Goal: Task Accomplishment & Management: Manage account settings

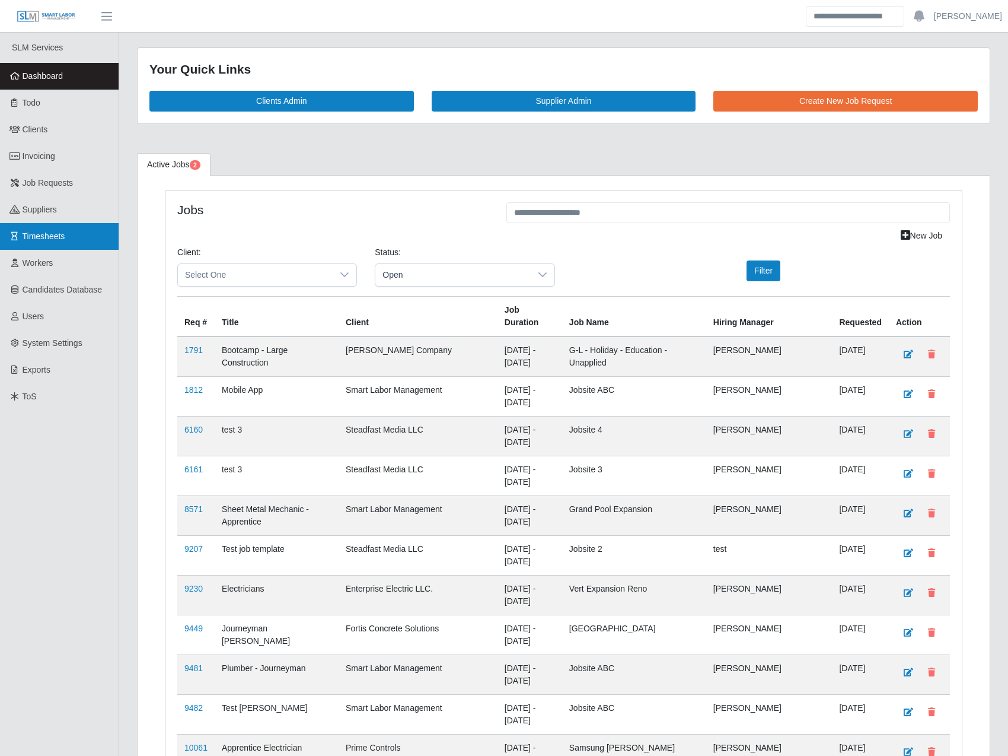
click at [64, 233] on span "Timesheets" at bounding box center [44, 235] width 43 height 9
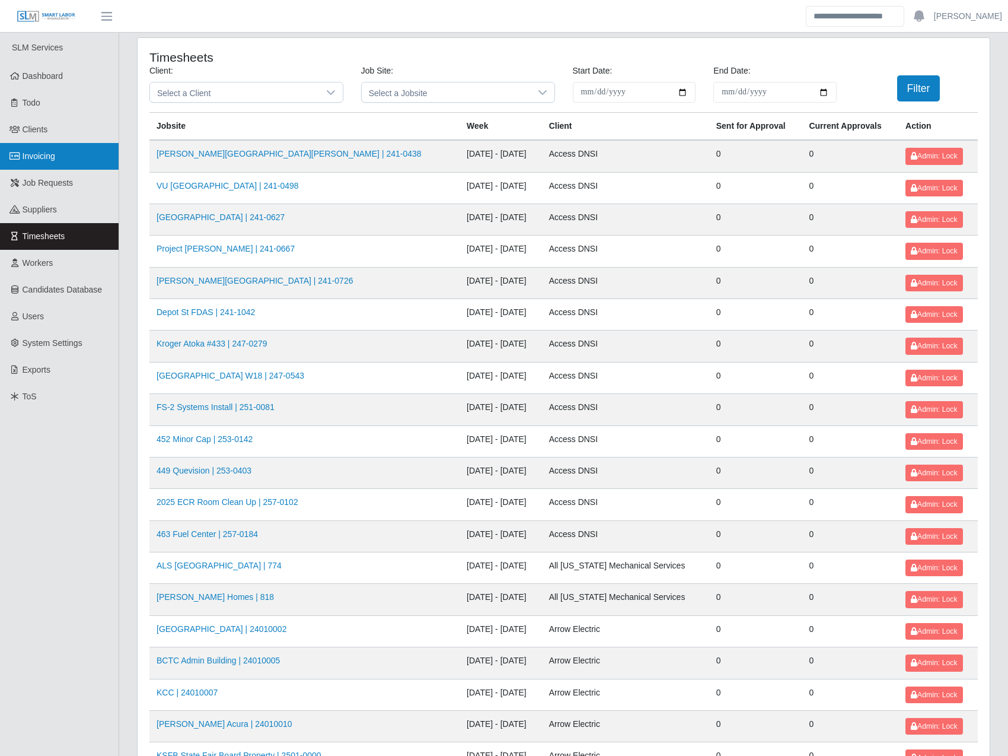
click at [71, 161] on link "Invoicing" at bounding box center [59, 156] width 119 height 27
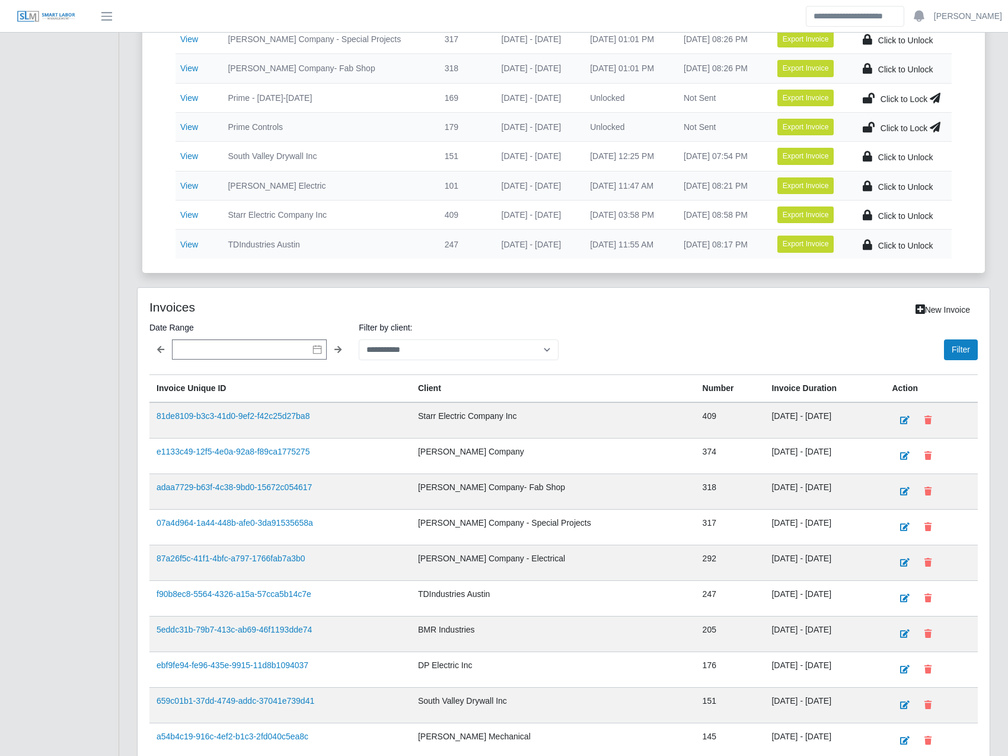
scroll to position [638, 0]
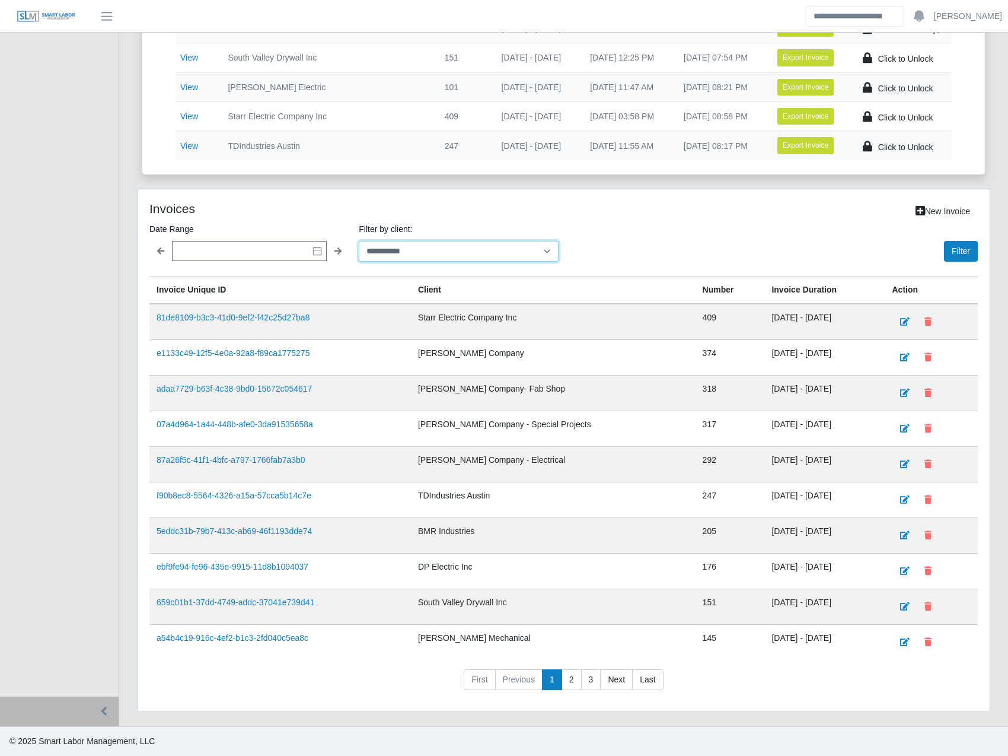
click at [498, 252] on select "**********" at bounding box center [459, 251] width 200 height 21
select select "**********"
click at [359, 241] on select "**********" at bounding box center [459, 251] width 200 height 21
click at [963, 257] on button "Filter" at bounding box center [961, 251] width 34 height 21
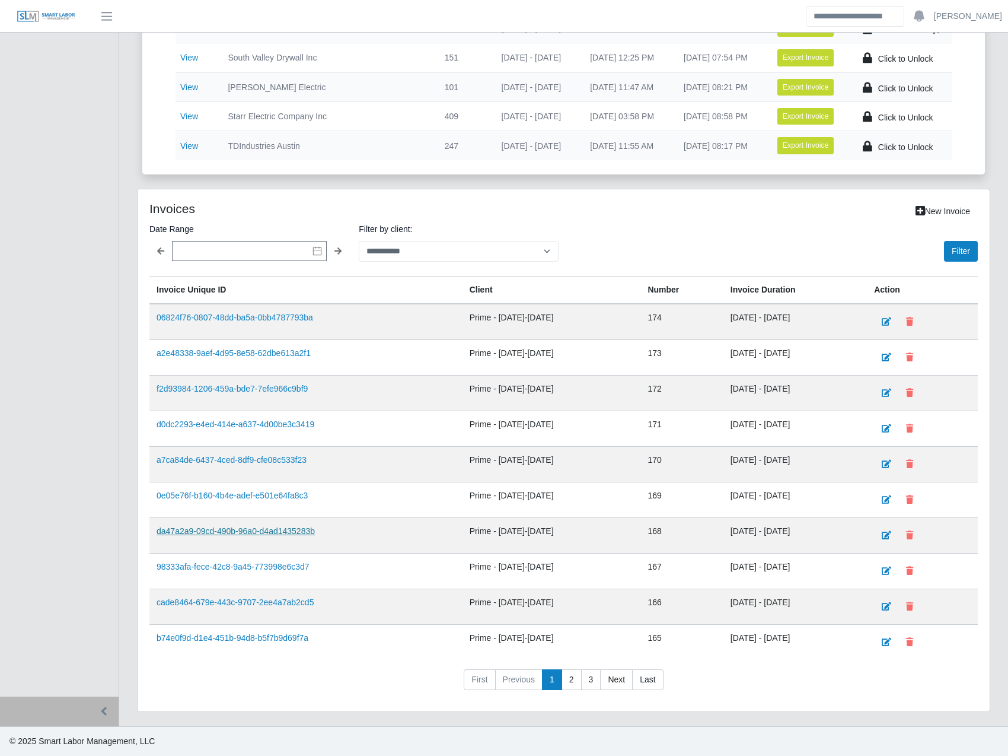
click at [293, 533] on link "da47a2a9-09cd-490b-96a0-d4ad1435283b" at bounding box center [236, 530] width 158 height 9
click at [297, 497] on link "0e05e76f-b160-4b4e-adef-e501e64fa8c3" at bounding box center [232, 495] width 151 height 9
click at [295, 460] on link "a7ca84de-6437-4ced-8df9-cfe08c533f23" at bounding box center [232, 459] width 150 height 9
click at [295, 423] on link "d0dc2293-e4ed-414e-a637-4d00be3c3419" at bounding box center [236, 423] width 158 height 9
click at [307, 384] on link "f2d93984-1206-459a-bde7-7efe966c9bf9" at bounding box center [232, 388] width 151 height 9
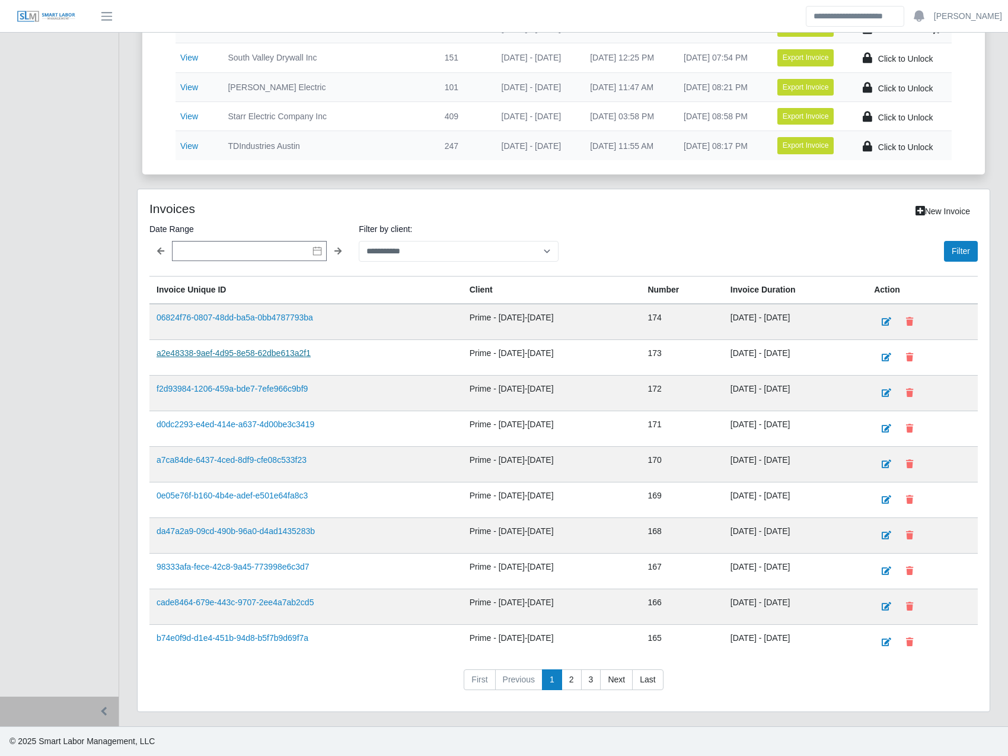
click at [304, 354] on link "a2e48338-9aef-4d95-8e58-62dbe613a2f1" at bounding box center [234, 352] width 154 height 9
click at [307, 326] on td "06824f76-0807-48dd-ba5a-0bb4787793ba" at bounding box center [305, 322] width 313 height 36
click at [307, 321] on link "06824f76-0807-48dd-ba5a-0bb4787793ba" at bounding box center [235, 317] width 157 height 9
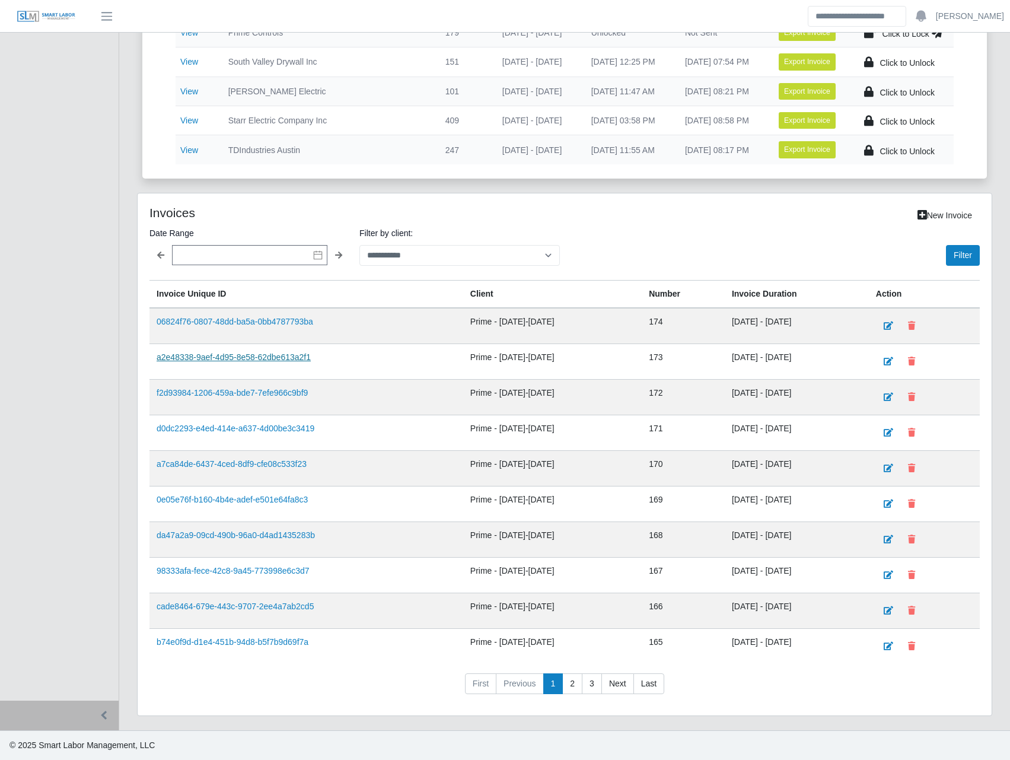
scroll to position [0, 0]
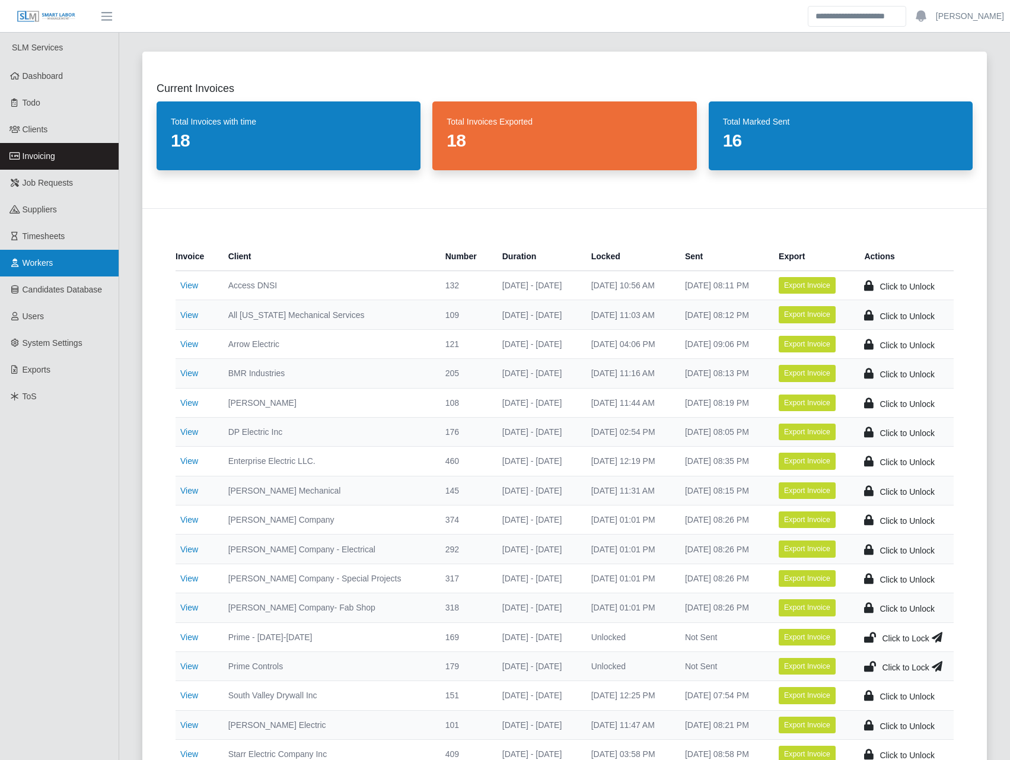
click at [76, 272] on link "Workers" at bounding box center [59, 263] width 119 height 27
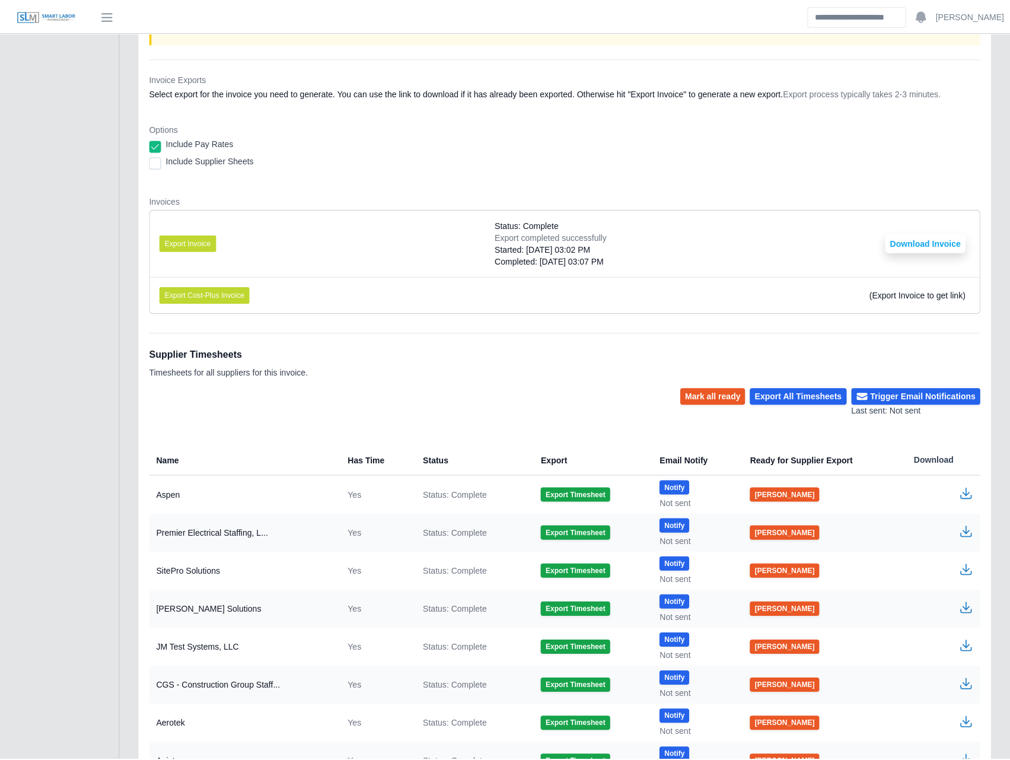
scroll to position [9717, 0]
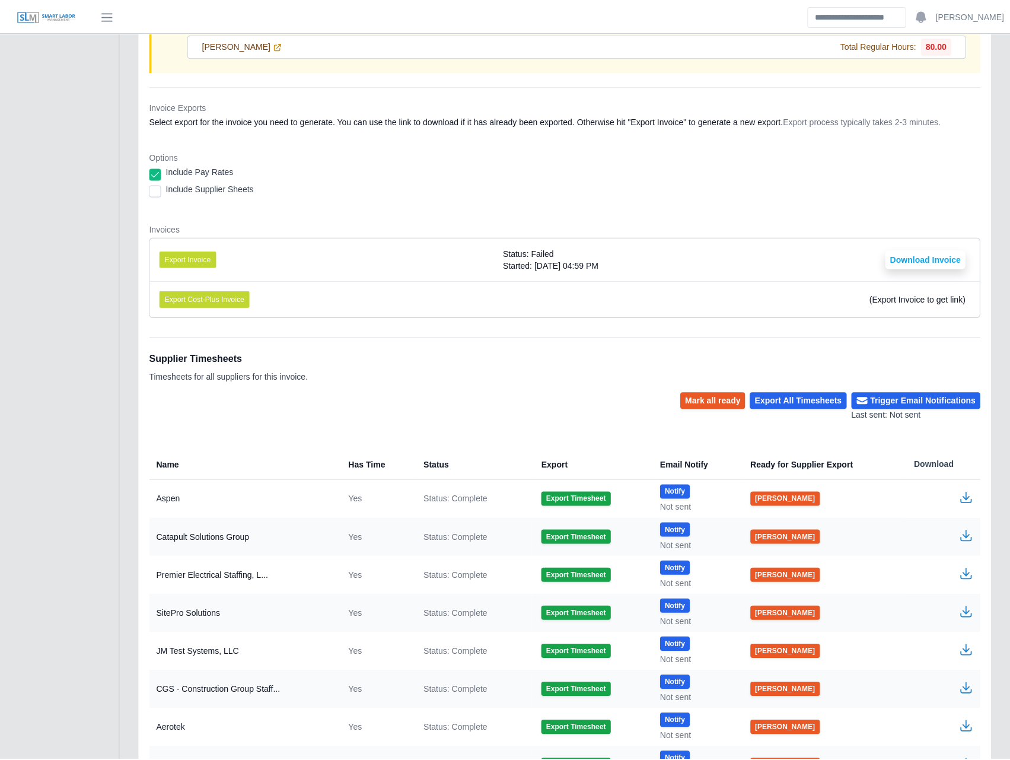
scroll to position [9697, 0]
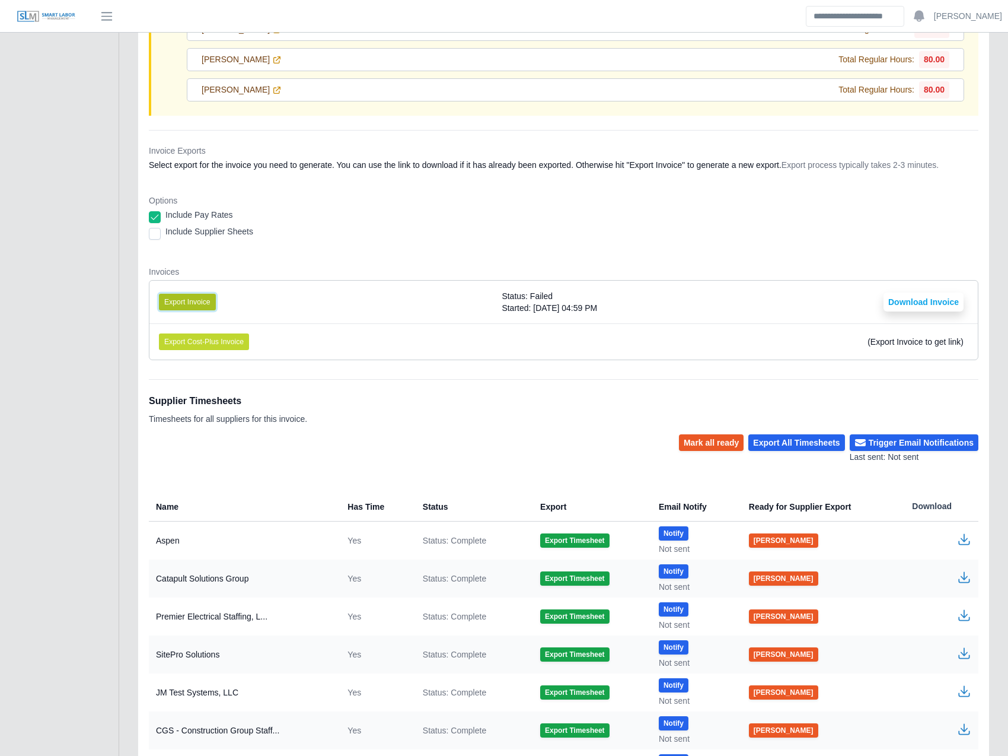
click at [205, 302] on button "Export Invoice" at bounding box center [187, 302] width 57 height 17
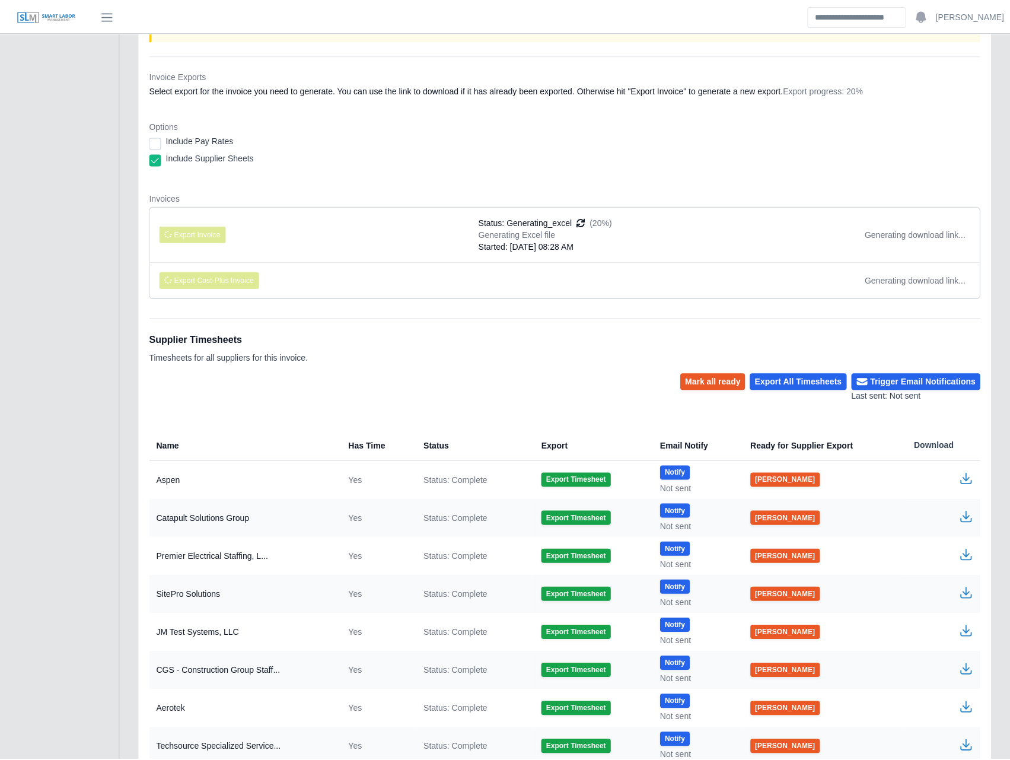
scroll to position [9737, 0]
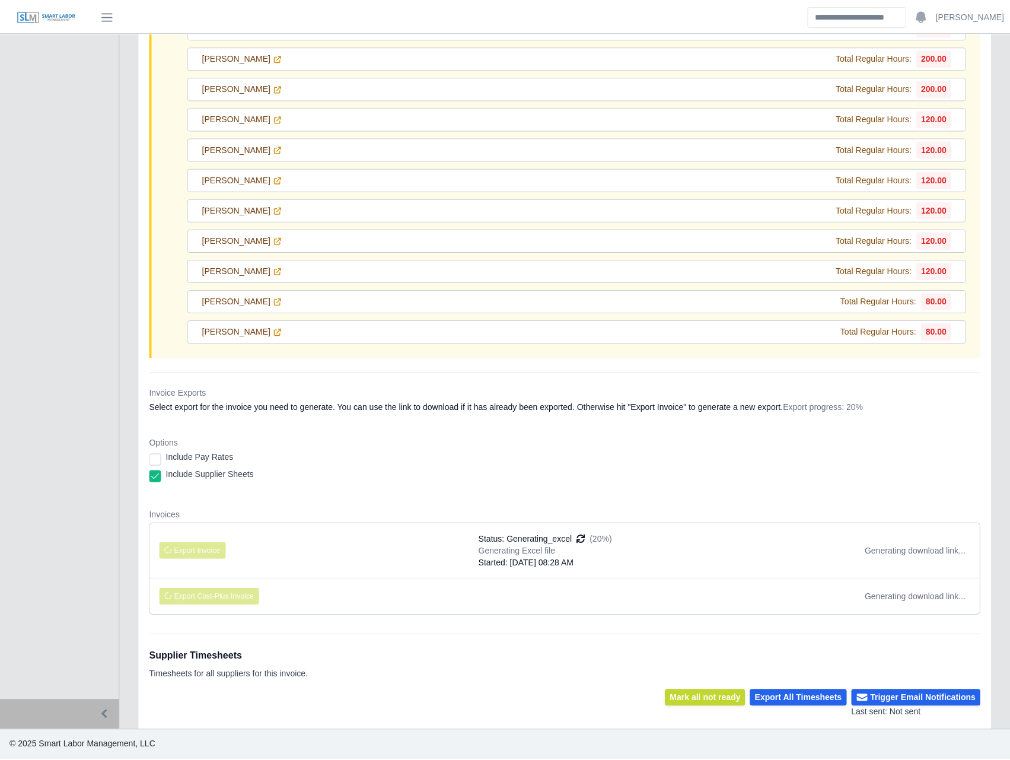
scroll to position [9453, 0]
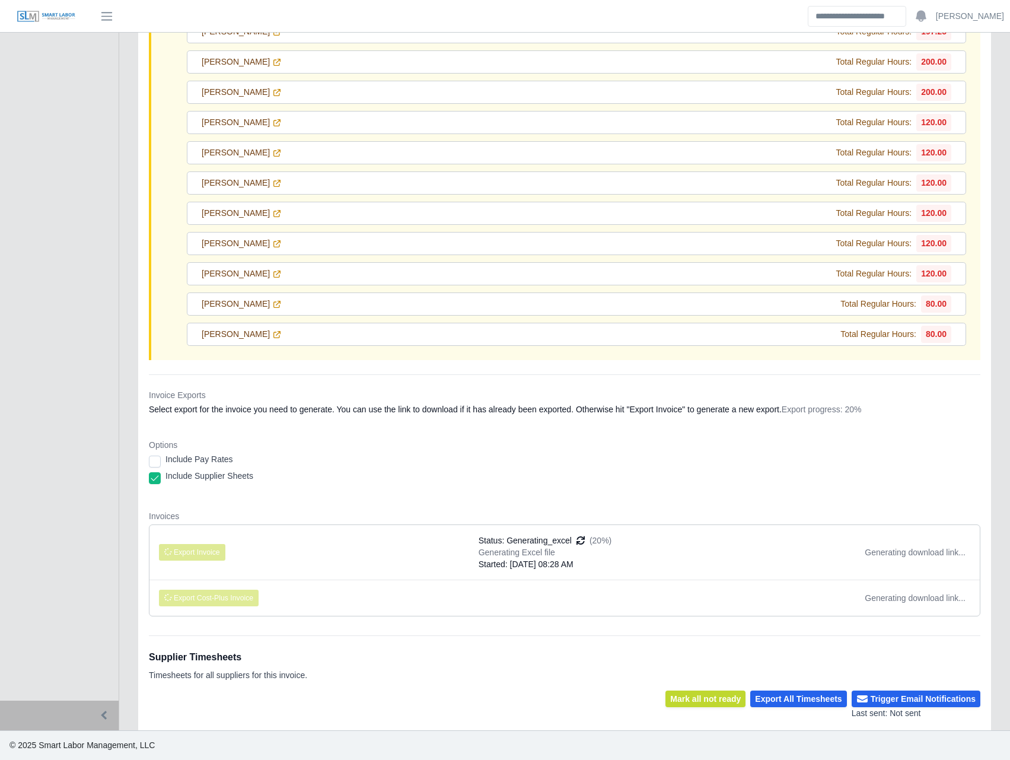
click at [623, 501] on dl "Invoice Exports Select export for the invoice you need to generate. You can use…" at bounding box center [565, 507] width 832 height 237
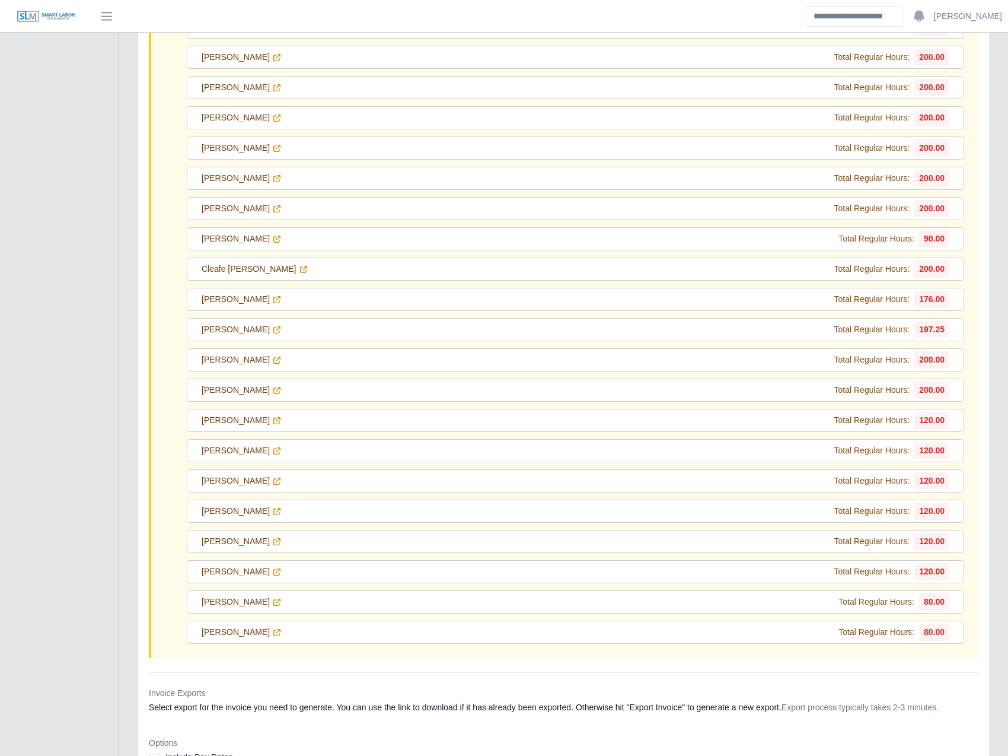
scroll to position [9469, 0]
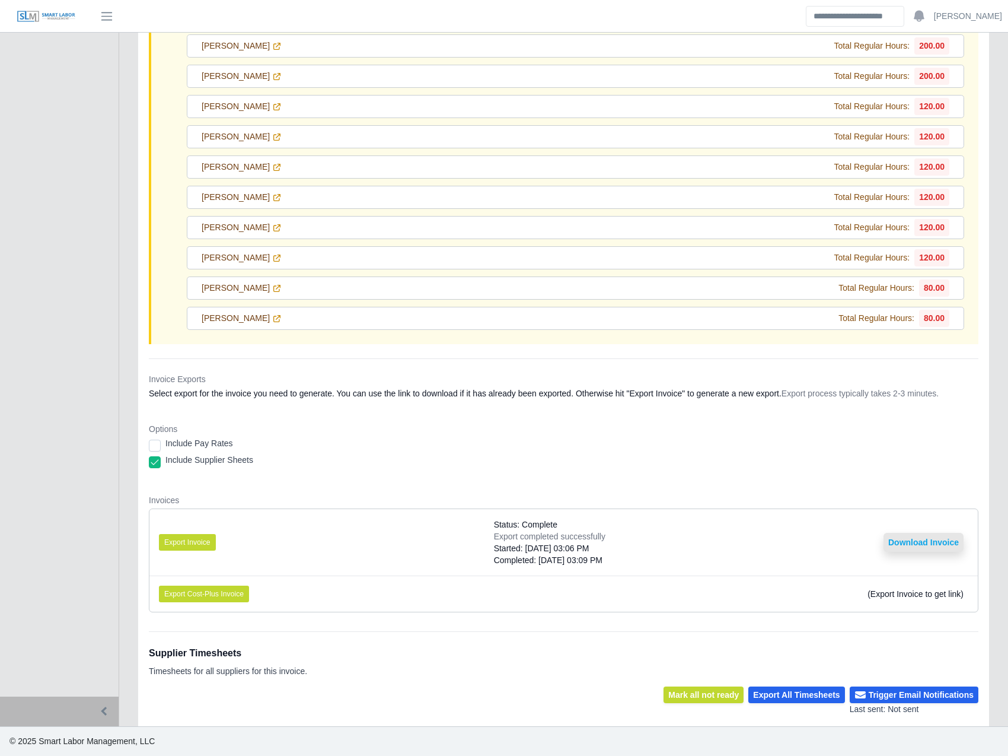
click at [921, 542] on button "Download Invoice" at bounding box center [924, 542] width 80 height 19
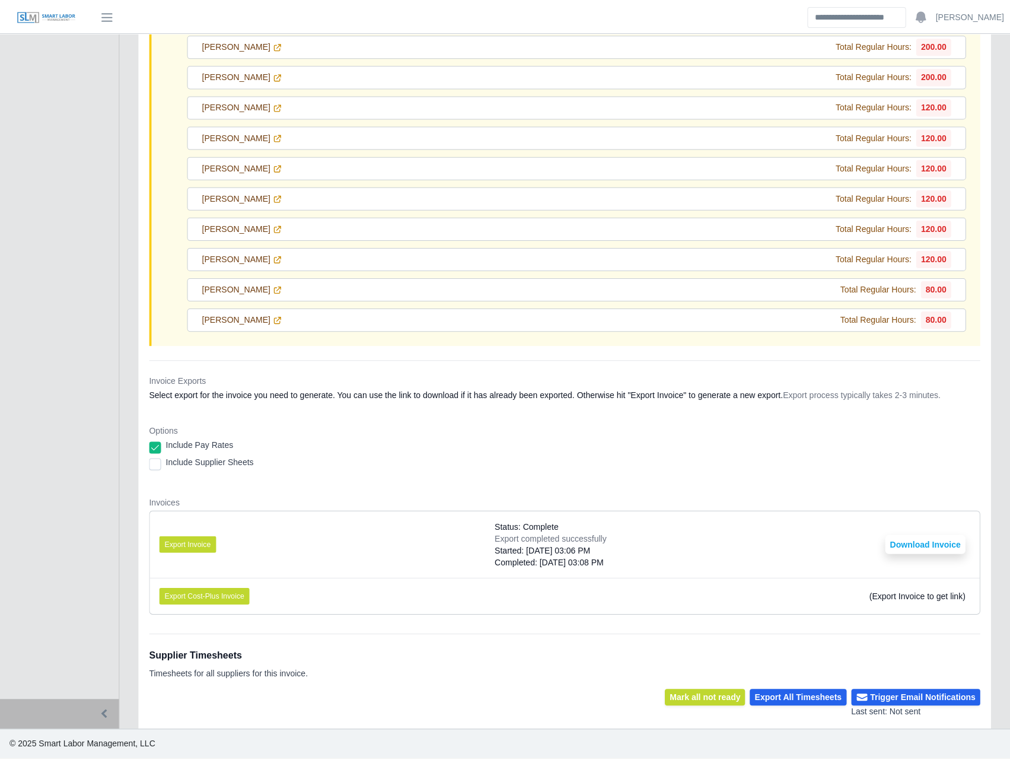
scroll to position [9465, 0]
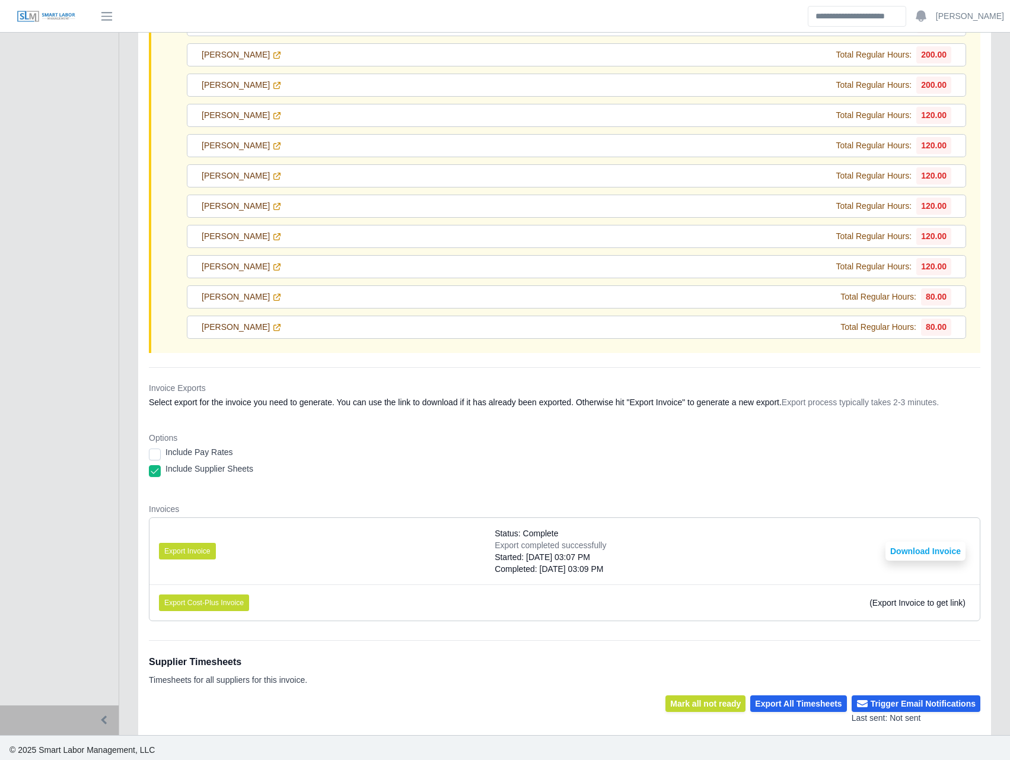
click at [386, 520] on li "Export Invoice Status: Complete Export completed successfully Started: 10/02/20…" at bounding box center [564, 551] width 830 height 66
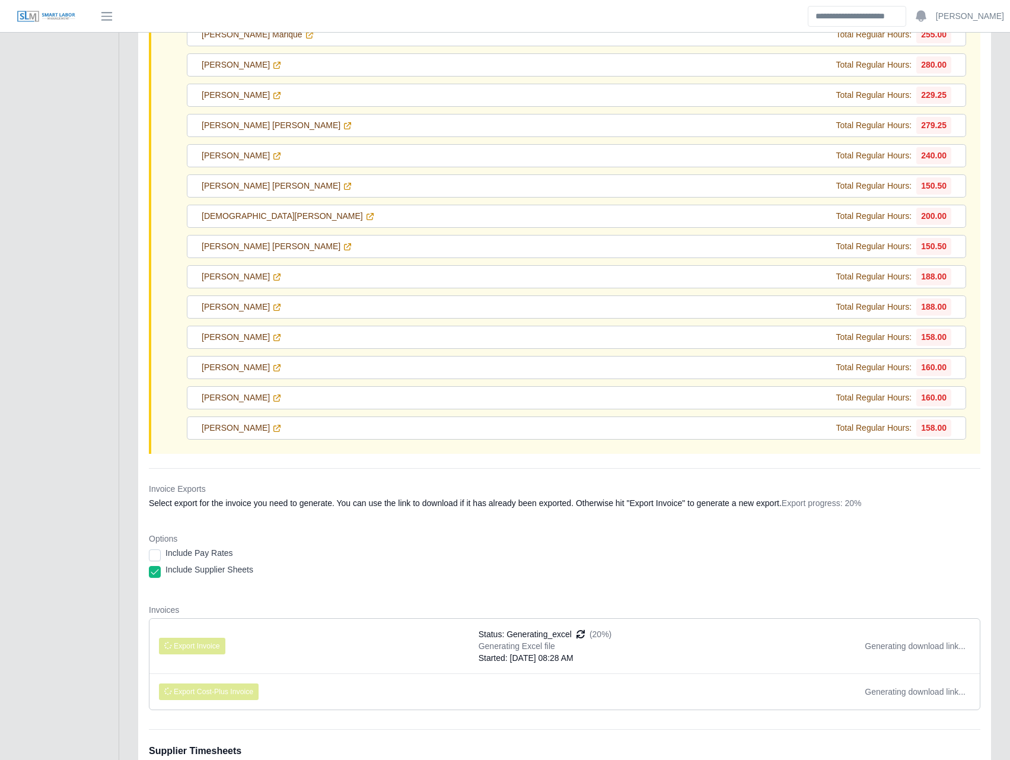
scroll to position [15927, 0]
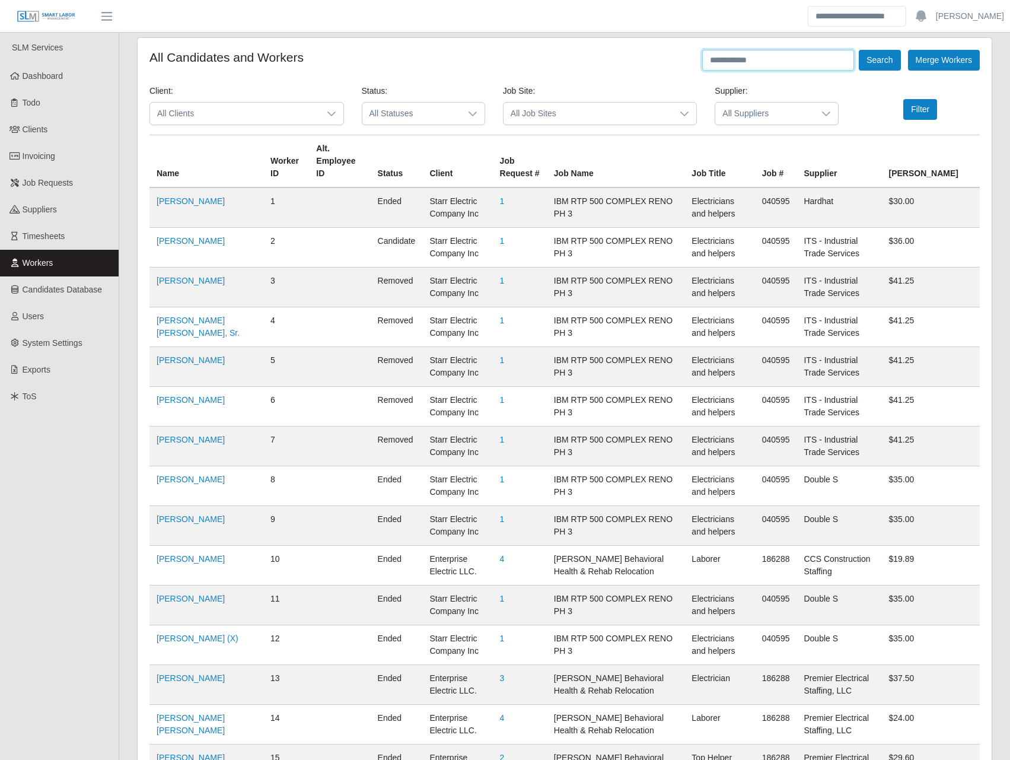
click at [770, 52] on input "text" at bounding box center [778, 60] width 152 height 21
paste input "**********"
type input "**********"
click at [886, 55] on button "Search" at bounding box center [880, 60] width 42 height 21
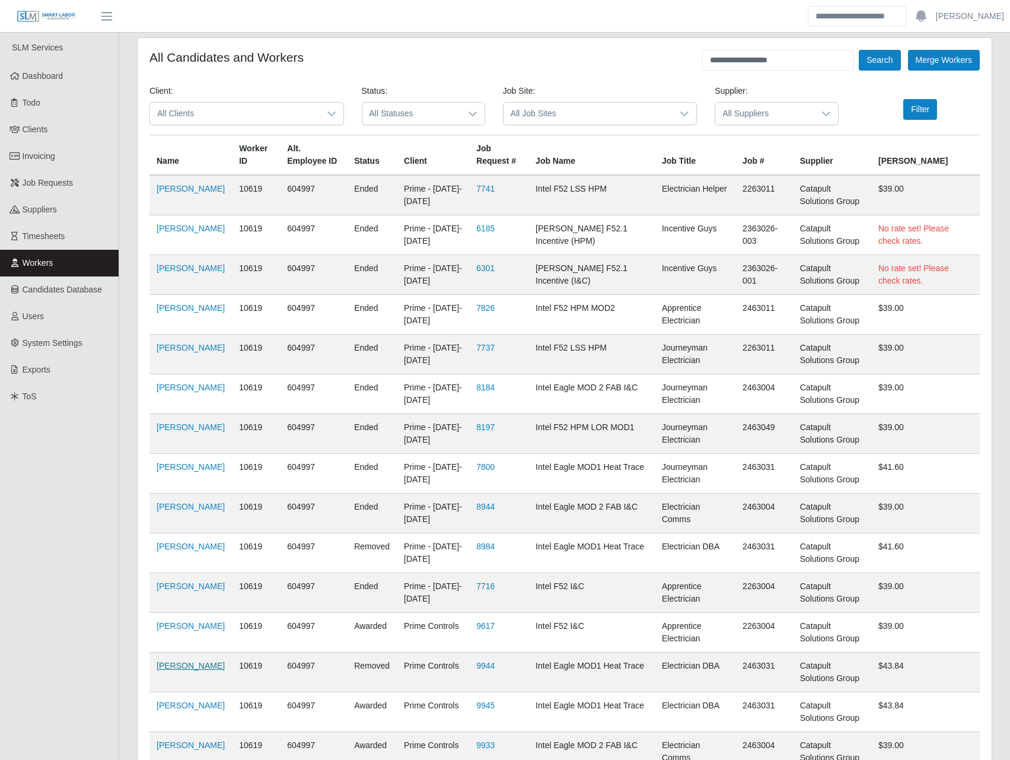
click at [180, 668] on link "[PERSON_NAME]" at bounding box center [191, 665] width 68 height 9
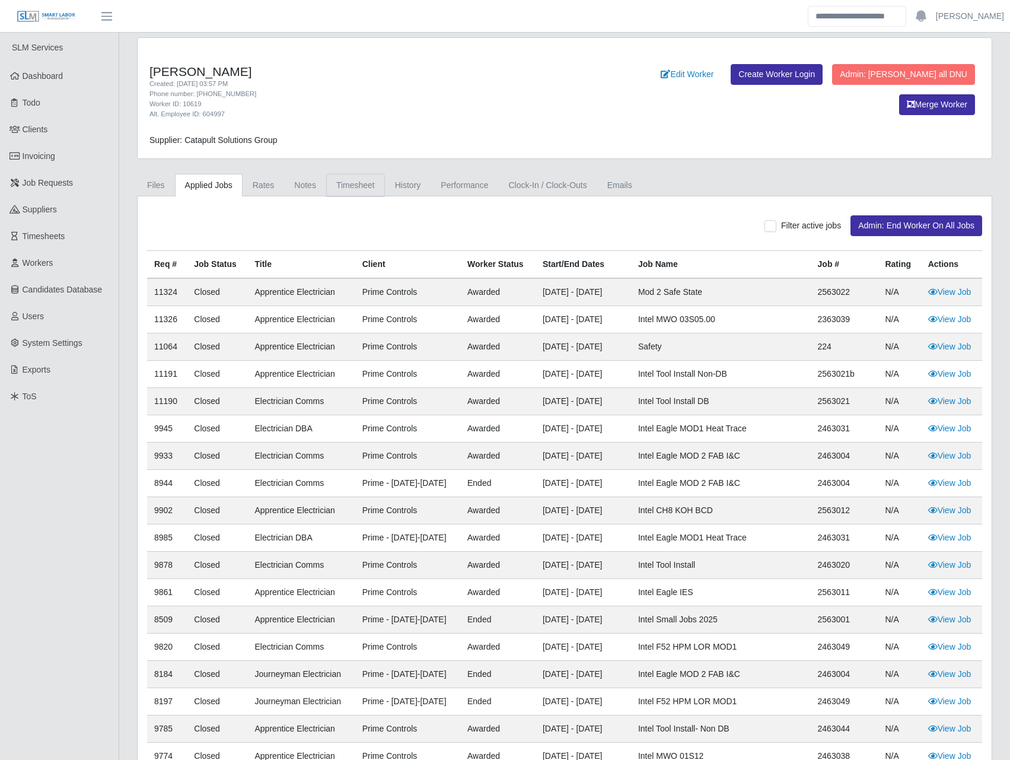
click at [369, 179] on link "Timesheet" at bounding box center [355, 185] width 59 height 23
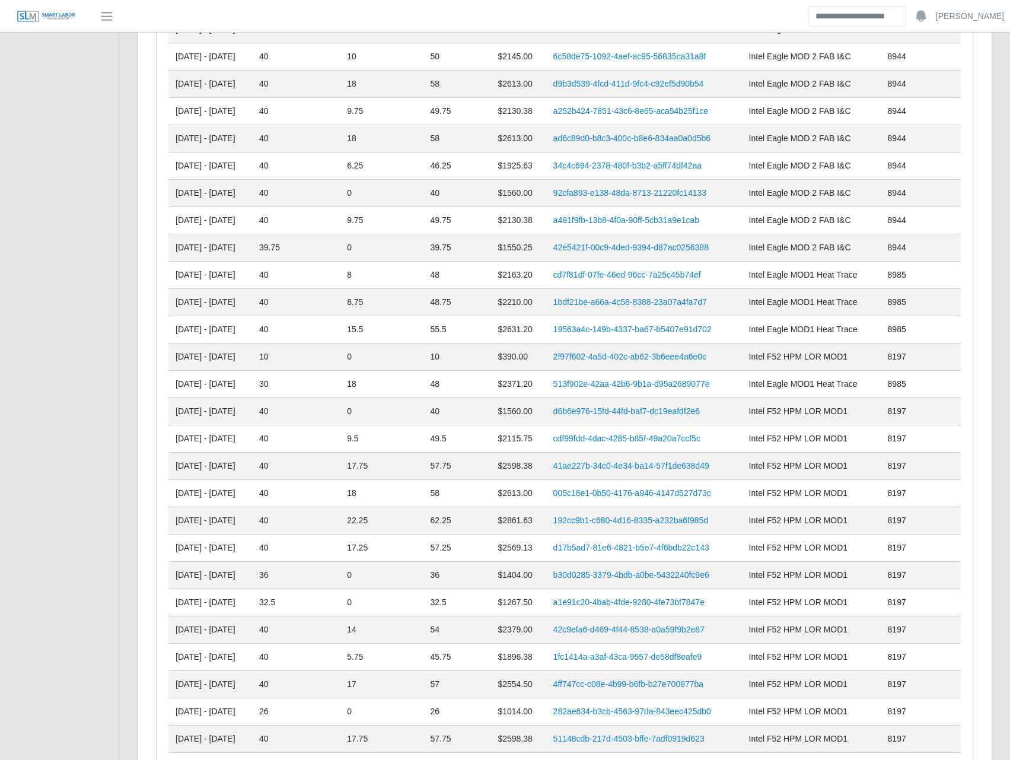
scroll to position [969, 0]
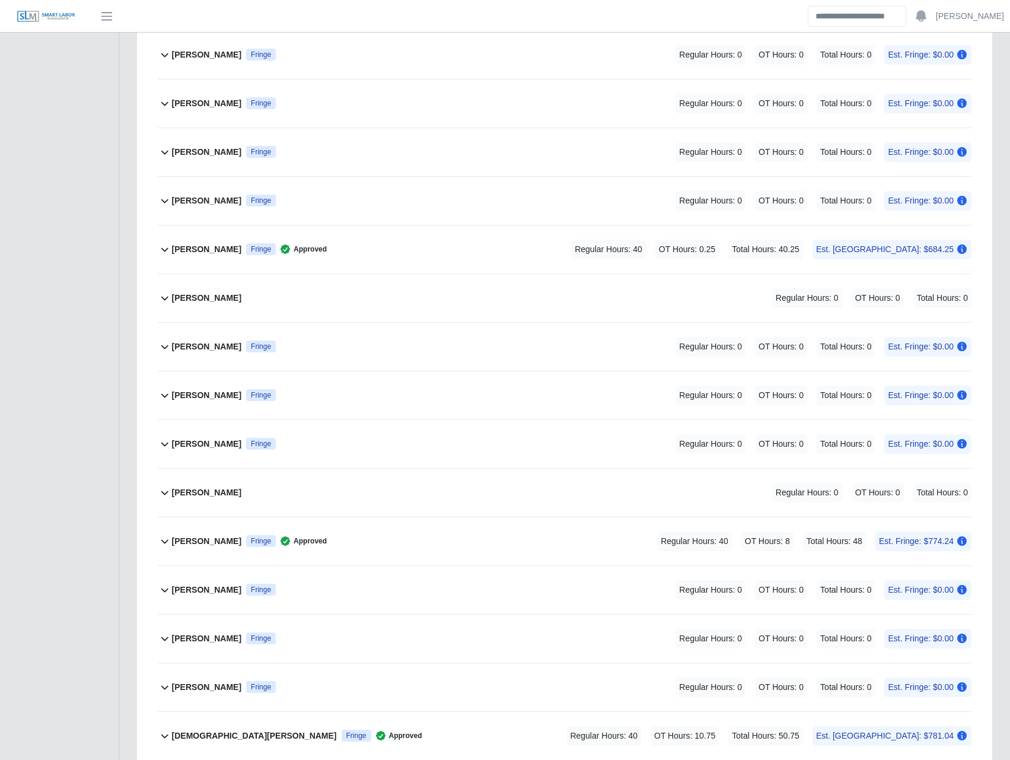
scroll to position [1799, 0]
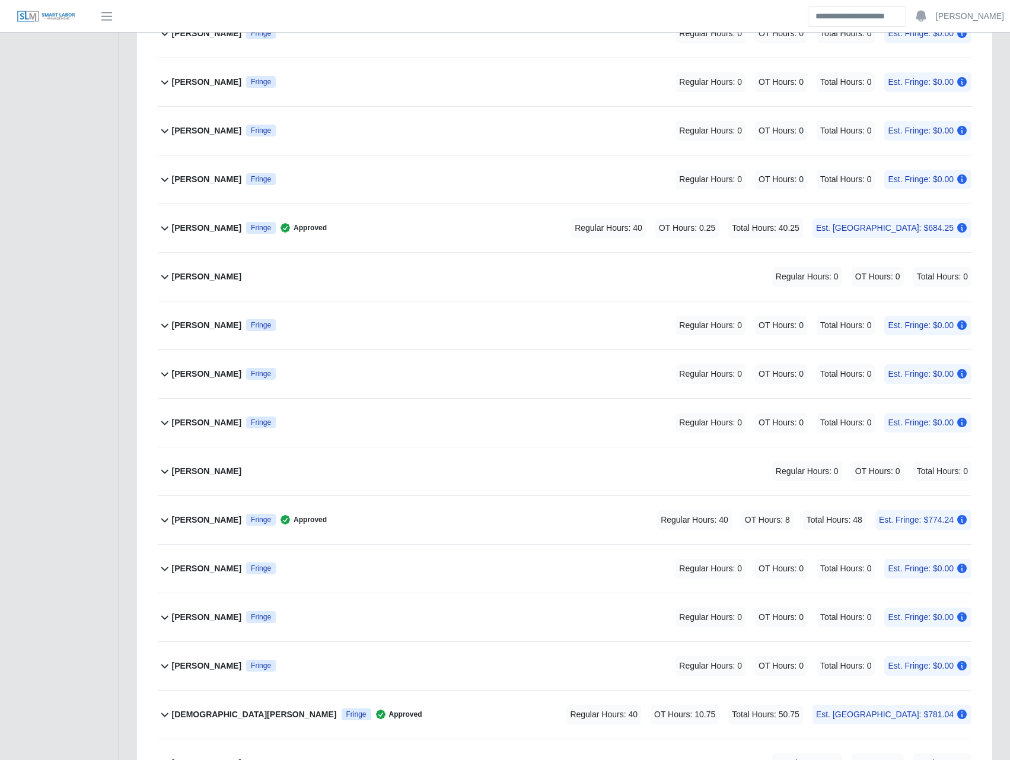
click at [217, 524] on b "[PERSON_NAME]" at bounding box center [206, 520] width 69 height 12
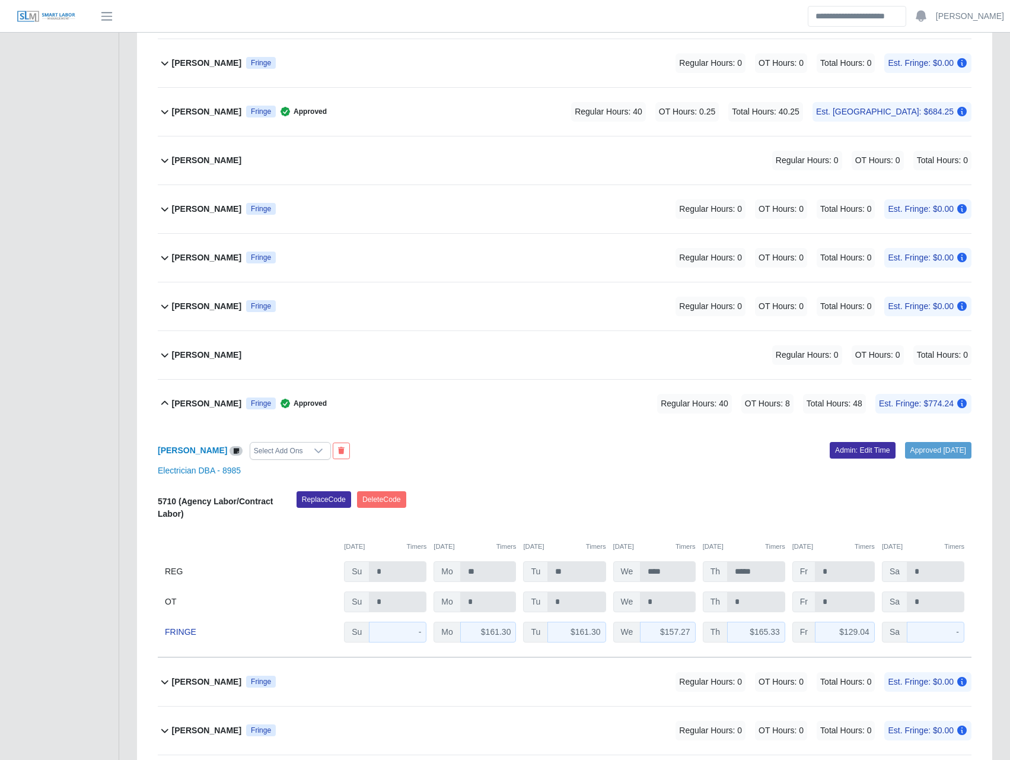
scroll to position [1938, 0]
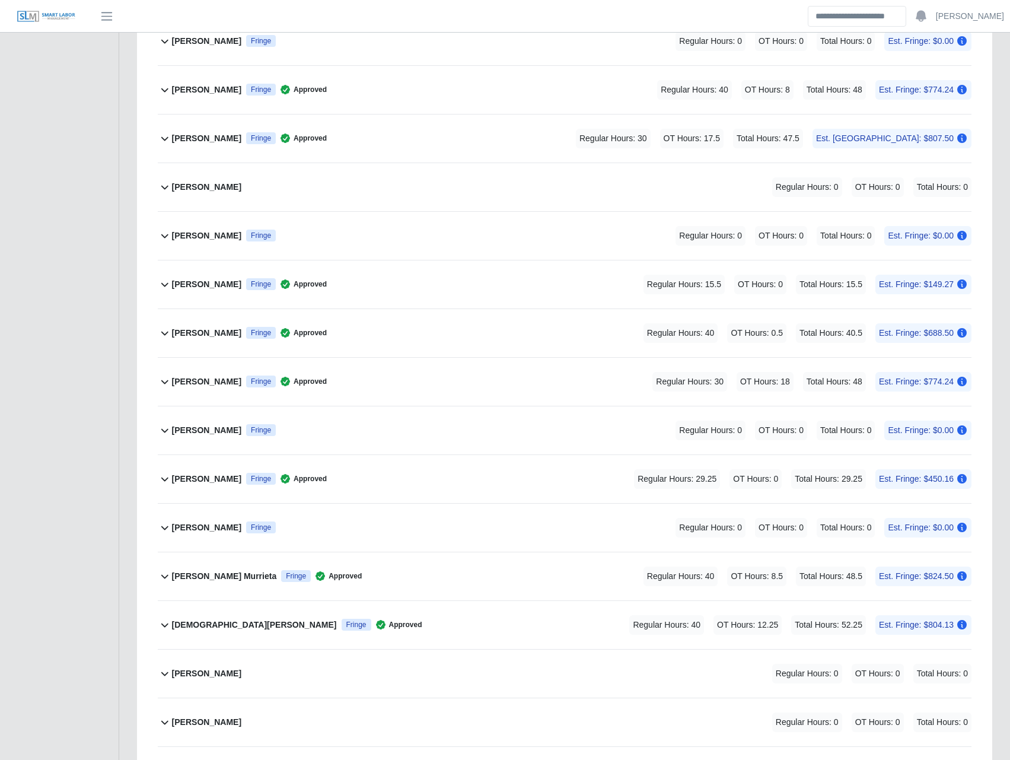
scroll to position [2214, 0]
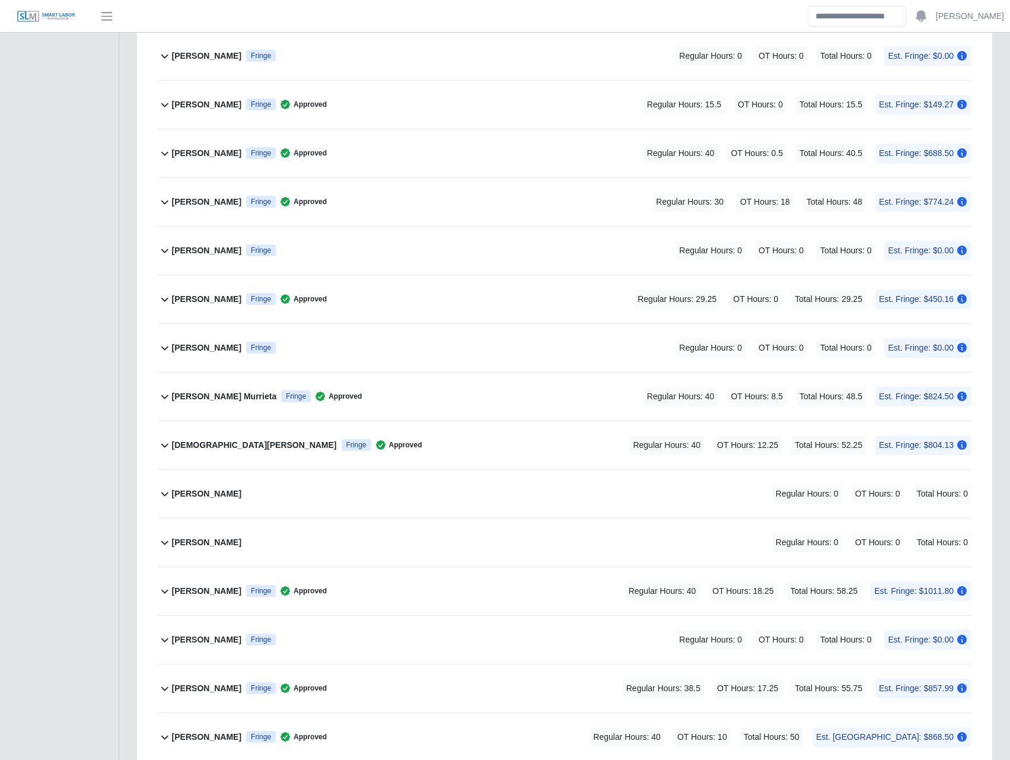
click at [192, 209] on div "Jair Galvan Alvarez Fringe Approved" at bounding box center [249, 202] width 155 height 20
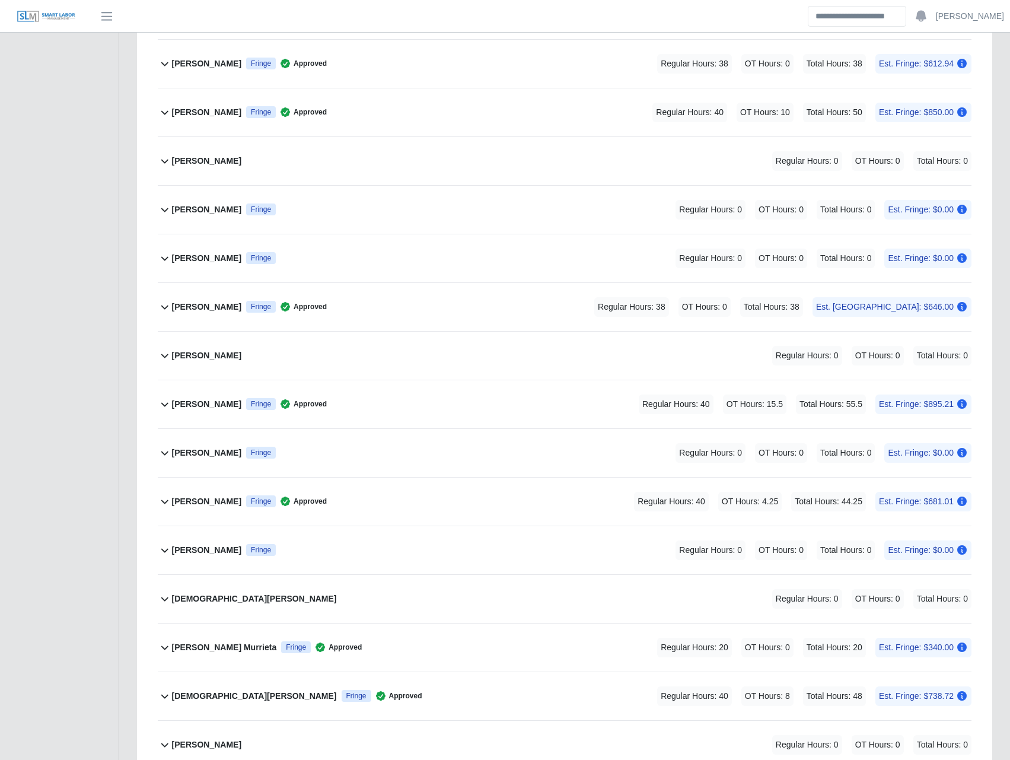
scroll to position [2214, 0]
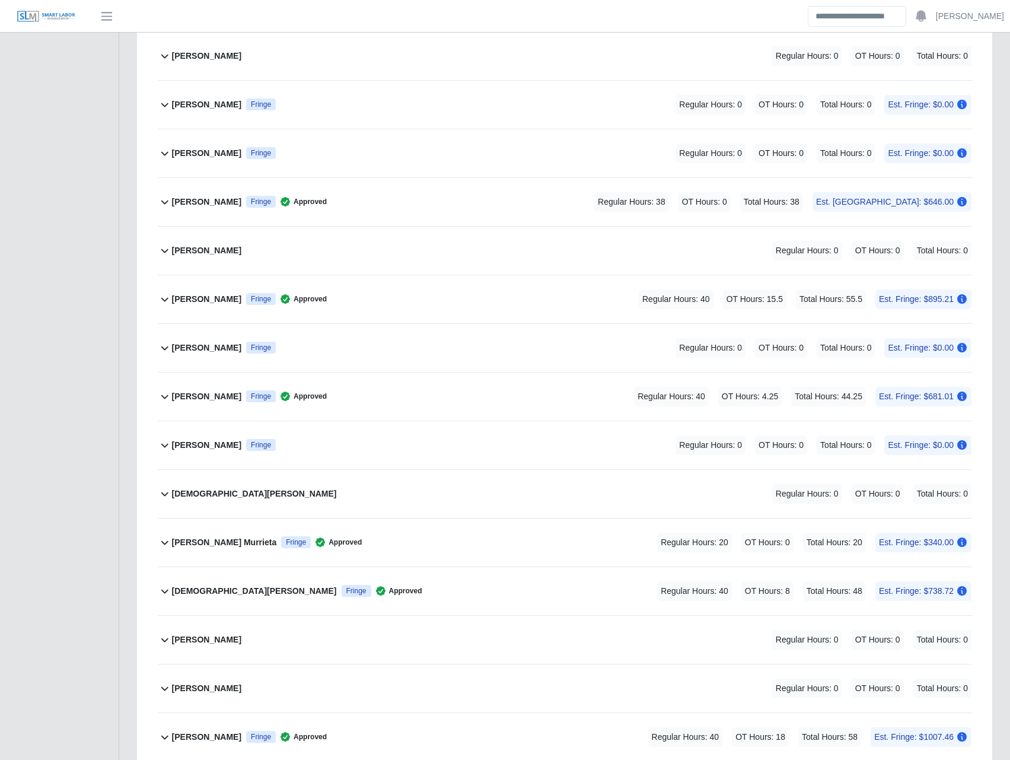
click at [192, 300] on b "[PERSON_NAME]" at bounding box center [206, 299] width 69 height 12
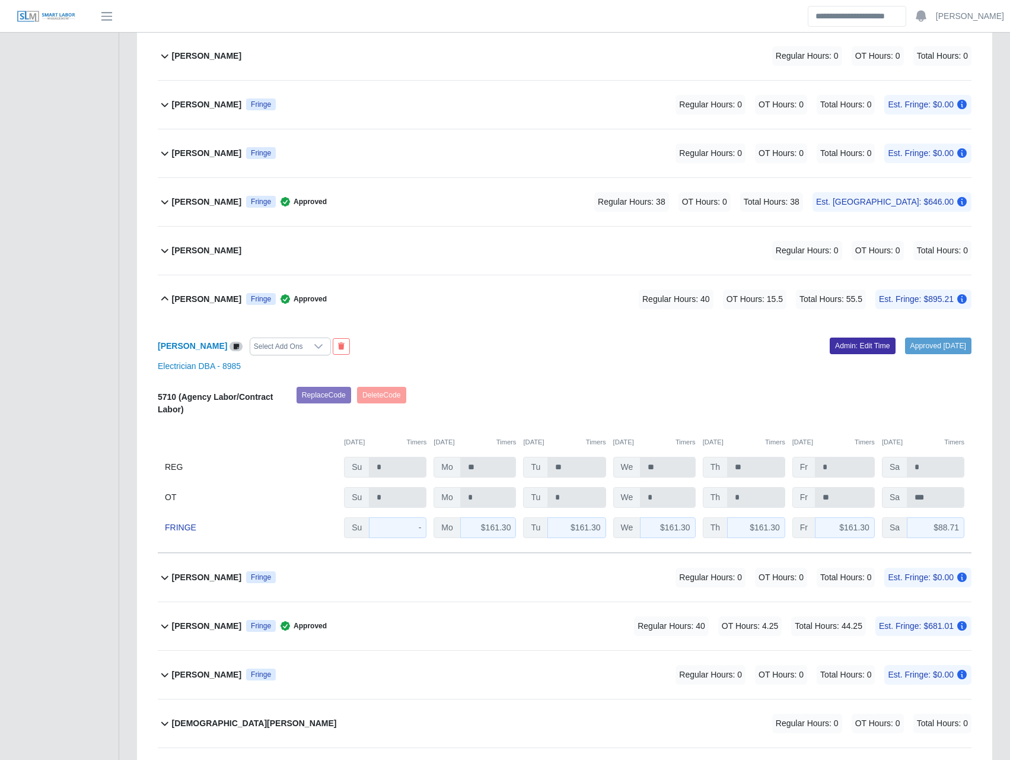
click at [52, 536] on ul "SLM Services Dashboard Todo Clients Invoicing Job Requests Suppliers Timesheets…" at bounding box center [59, 683] width 119 height 5731
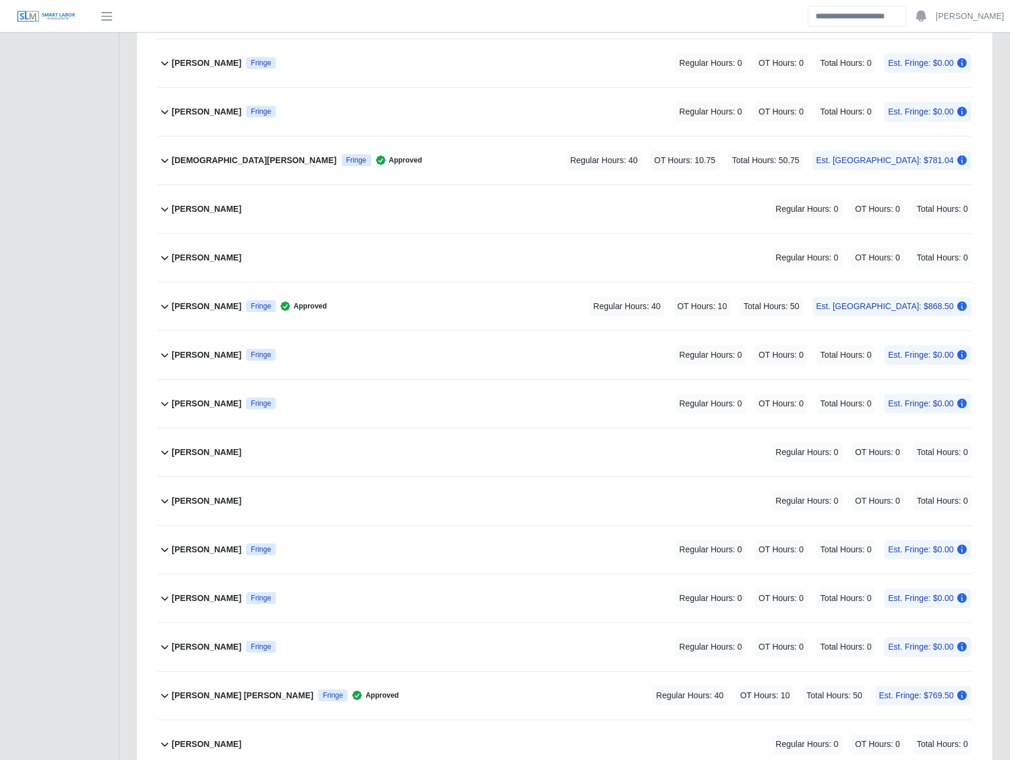
scroll to position [2214, 0]
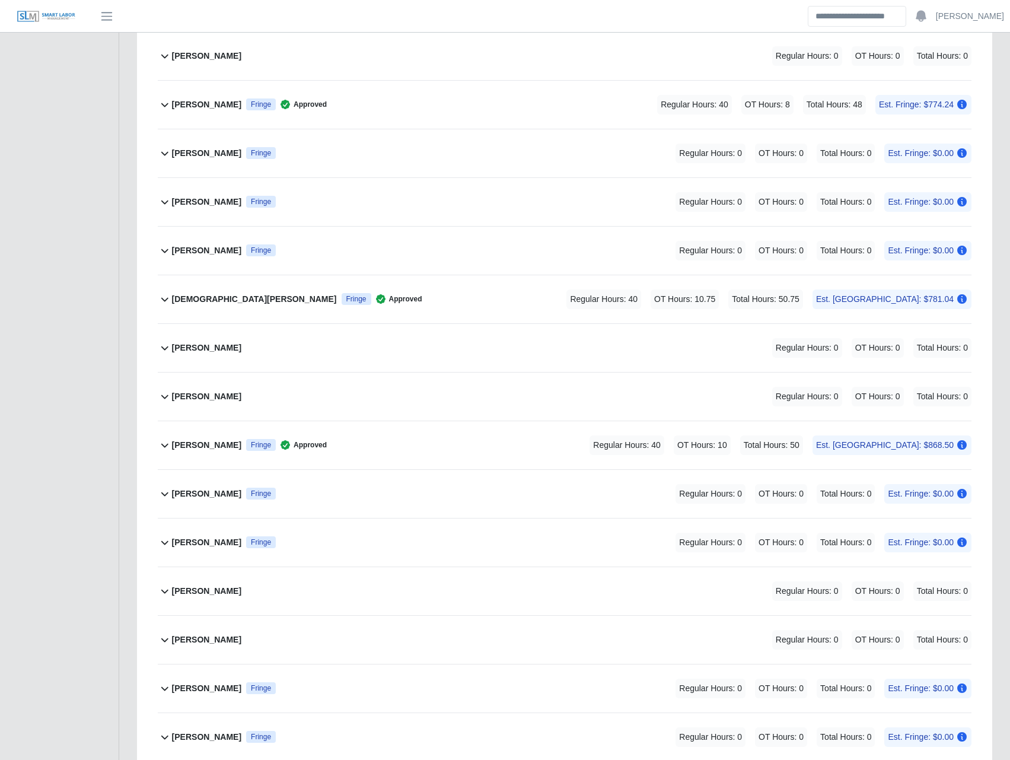
click at [221, 106] on b "[PERSON_NAME]" at bounding box center [206, 104] width 69 height 12
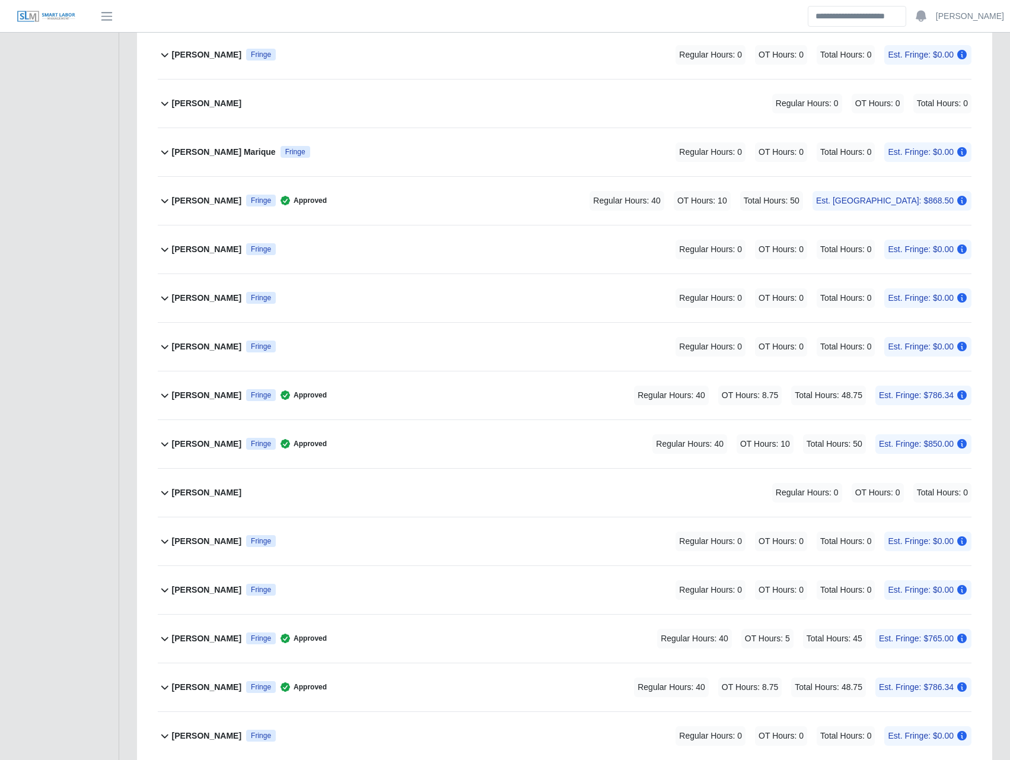
scroll to position [1799, 0]
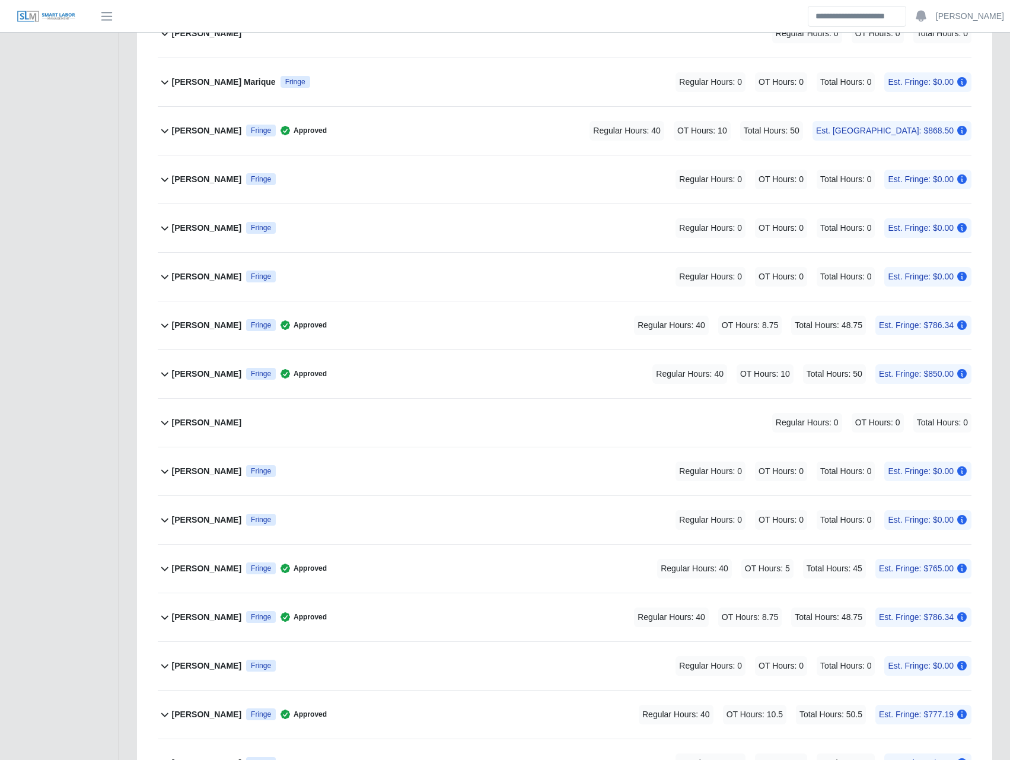
click at [196, 616] on b "[PERSON_NAME]" at bounding box center [206, 617] width 69 height 12
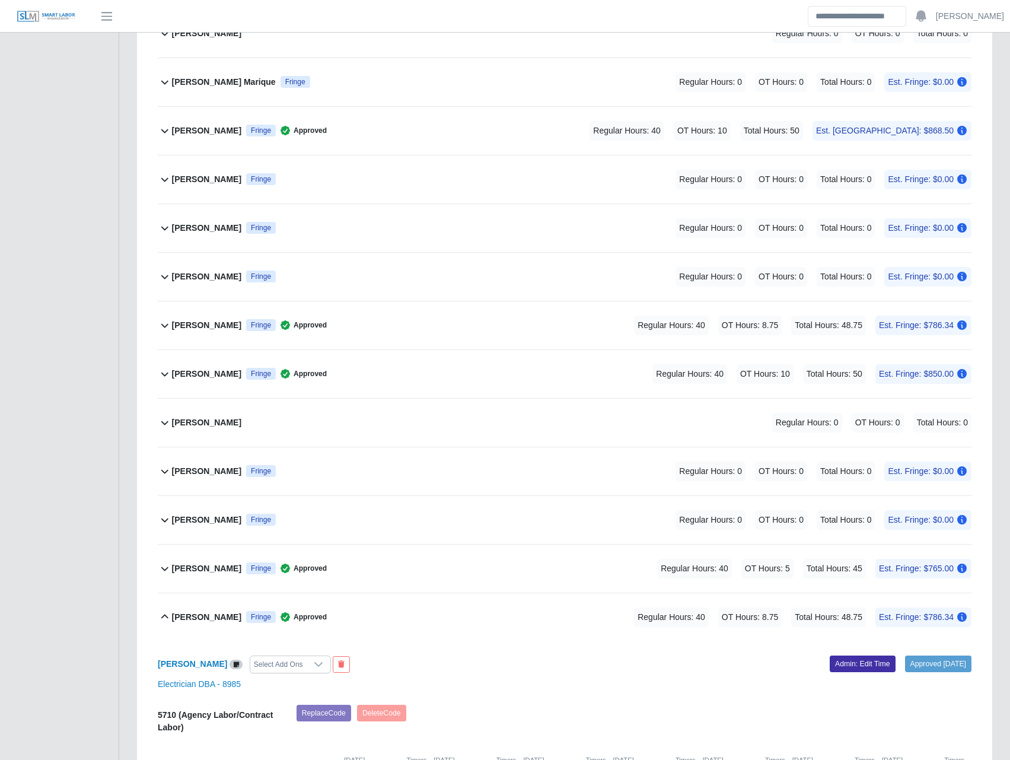
scroll to position [2076, 0]
